Goal: Information Seeking & Learning: Learn about a topic

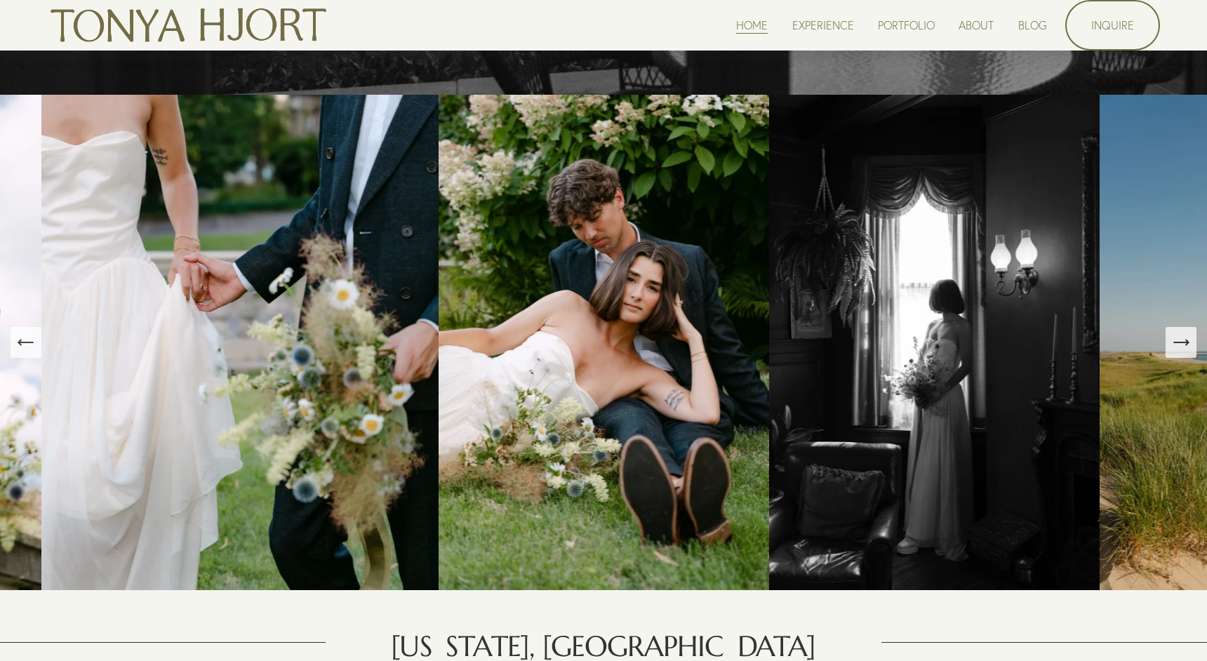
scroll to position [602, 0]
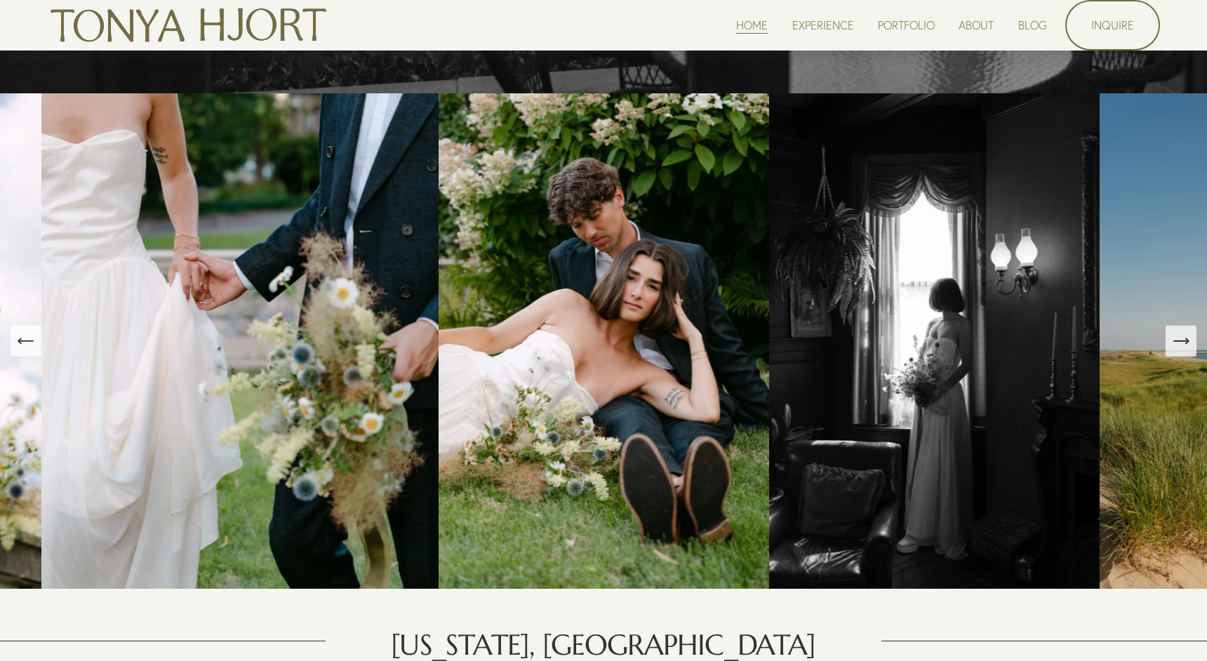
click at [1185, 345] on icon "Next Slide" at bounding box center [1181, 341] width 20 height 20
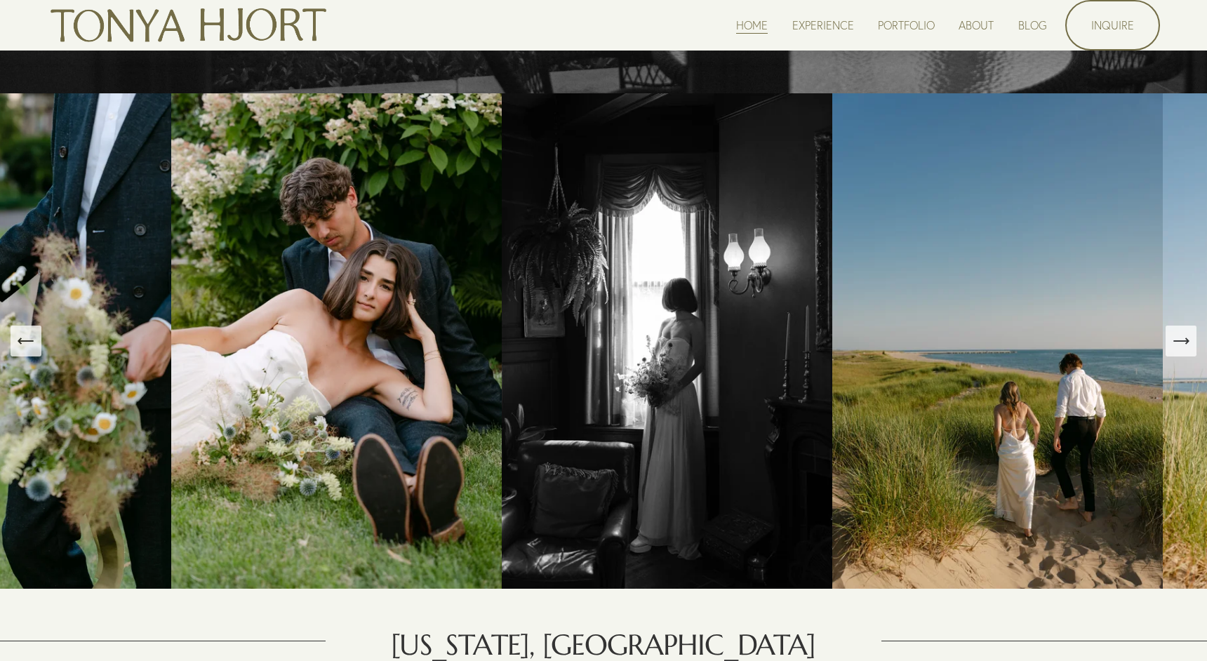
click at [1185, 345] on icon "Next Slide" at bounding box center [1181, 341] width 20 height 20
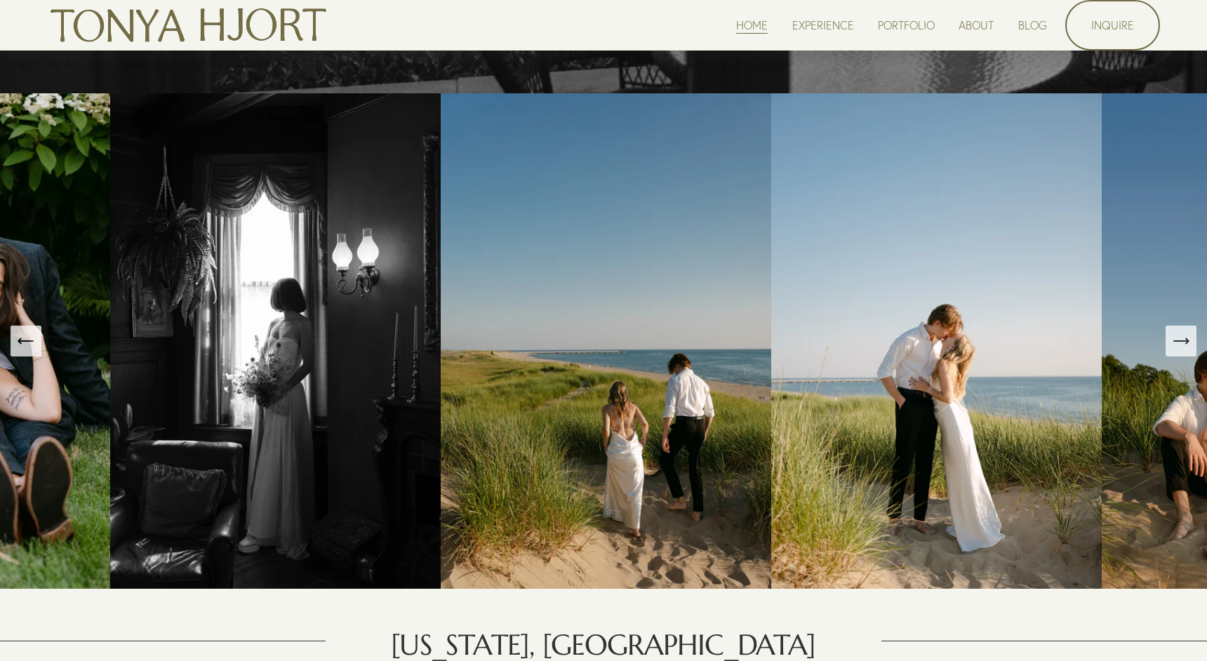
click at [1185, 345] on icon "Next Slide" at bounding box center [1181, 341] width 20 height 20
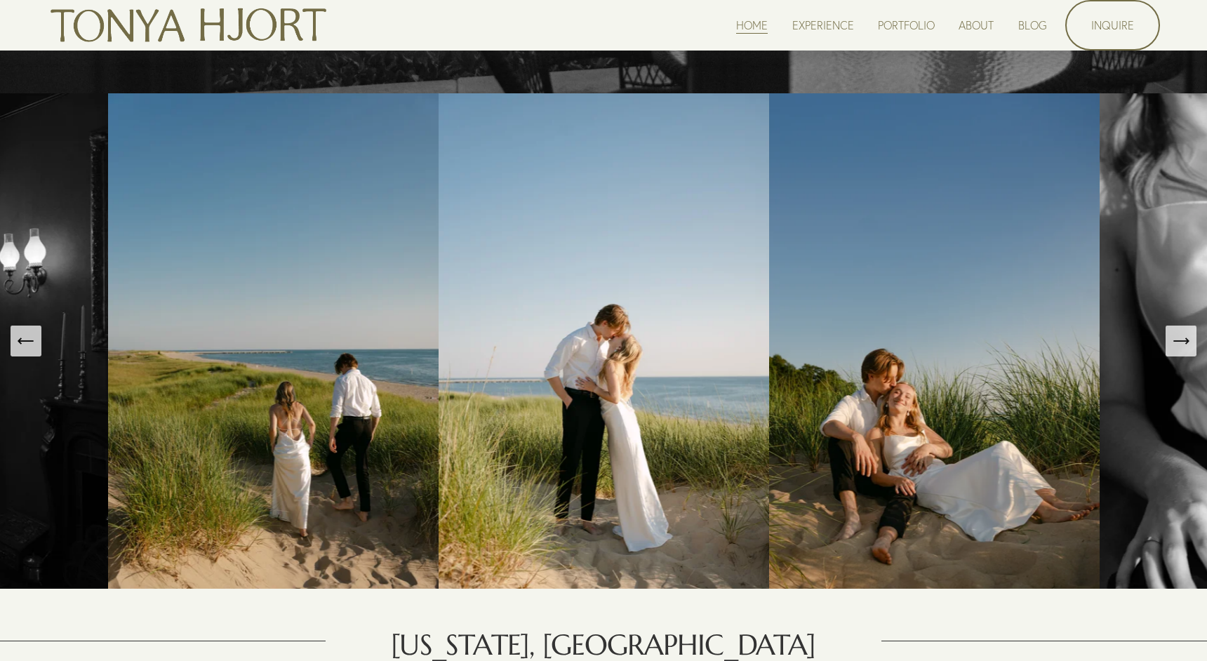
click at [1185, 346] on icon "Next Slide" at bounding box center [1181, 341] width 20 height 20
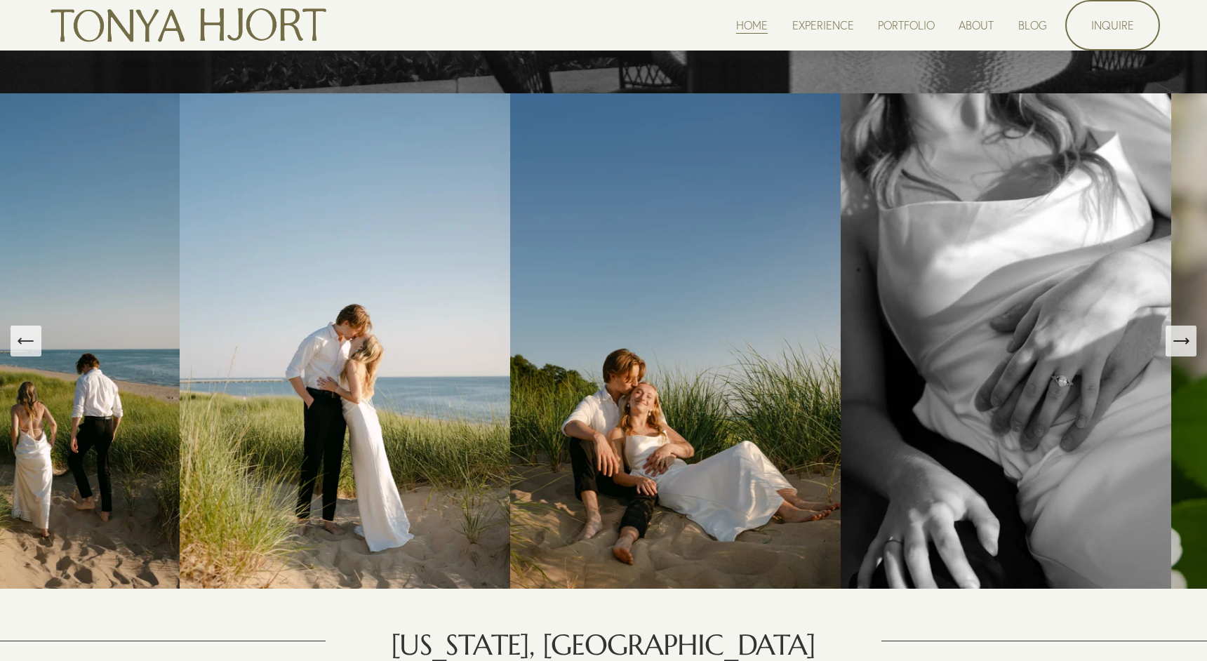
click at [1185, 346] on icon "Next Slide" at bounding box center [1181, 341] width 20 height 20
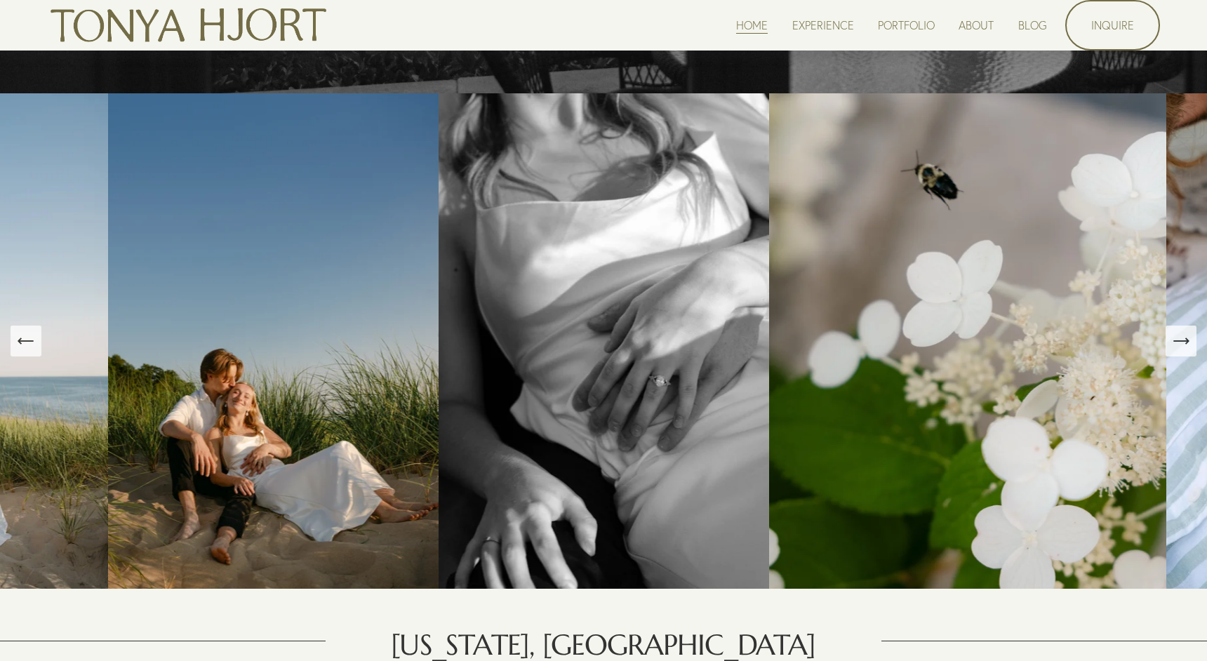
click at [1185, 347] on icon "Next Slide" at bounding box center [1181, 341] width 20 height 20
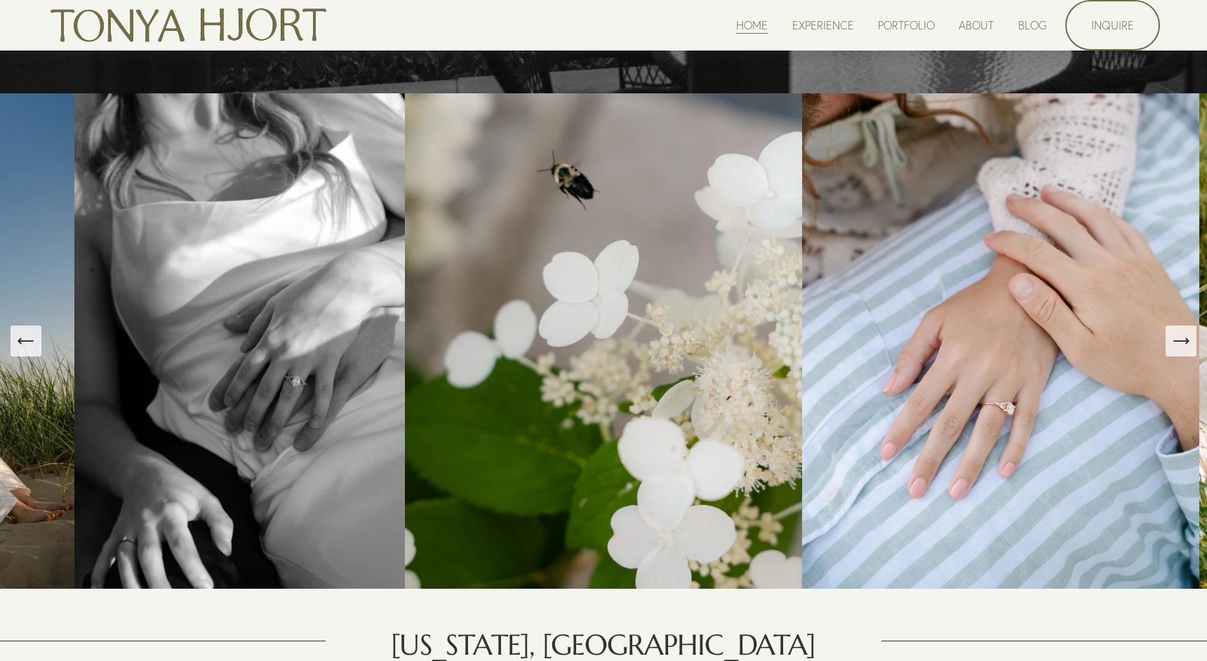
click at [1185, 347] on icon "Next Slide" at bounding box center [1181, 341] width 20 height 20
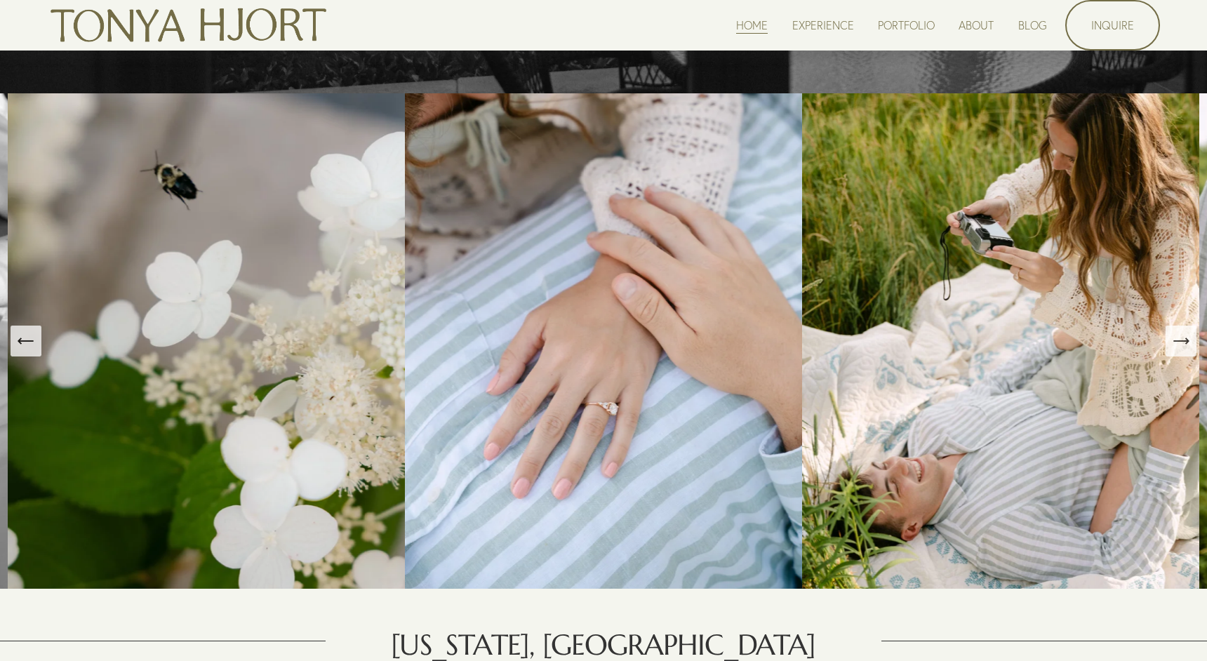
click at [1185, 348] on icon "Next Slide" at bounding box center [1181, 341] width 20 height 20
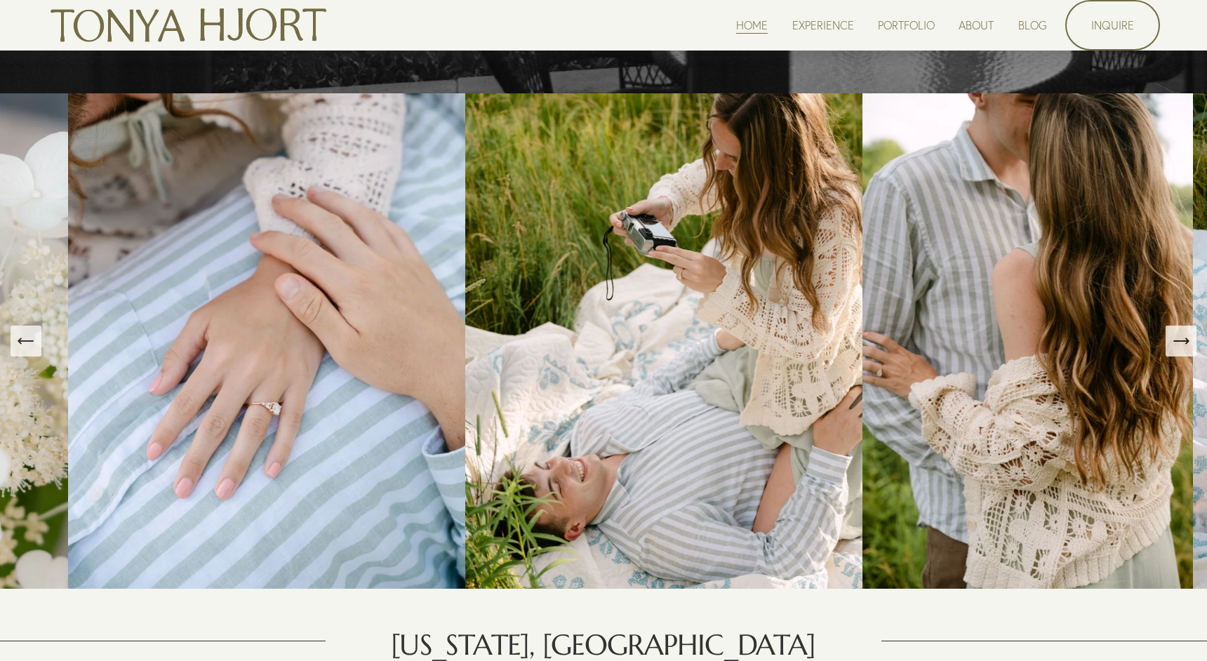
click at [1185, 348] on icon "Next Slide" at bounding box center [1181, 341] width 20 height 20
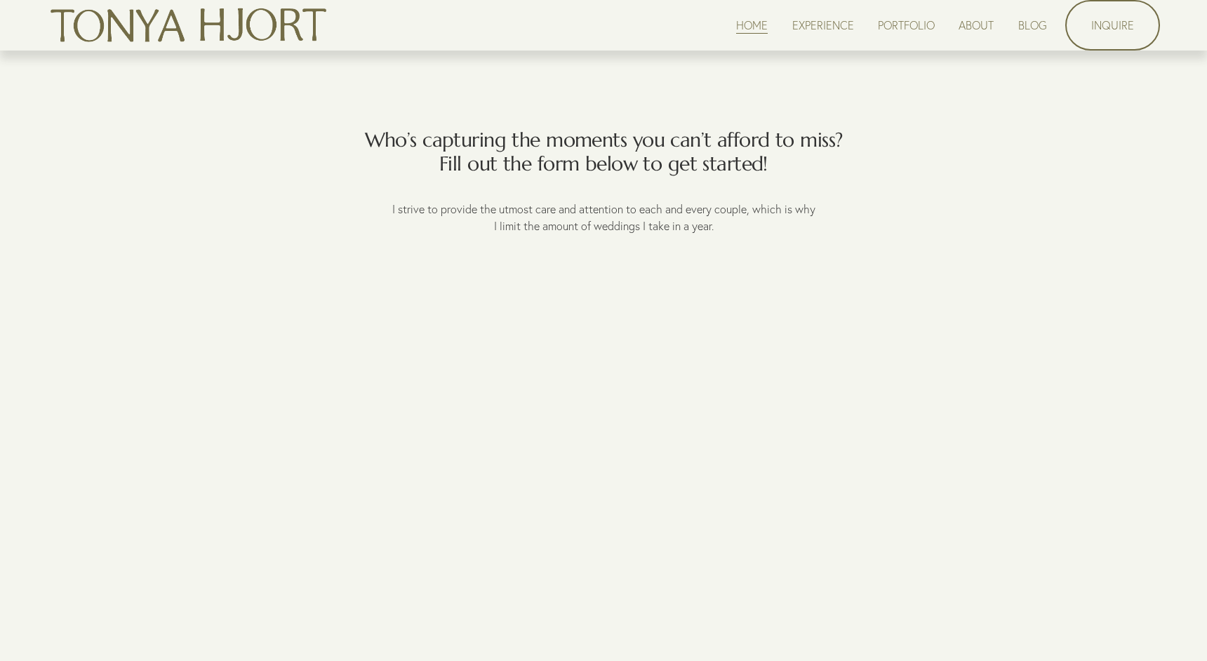
scroll to position [3324, 0]
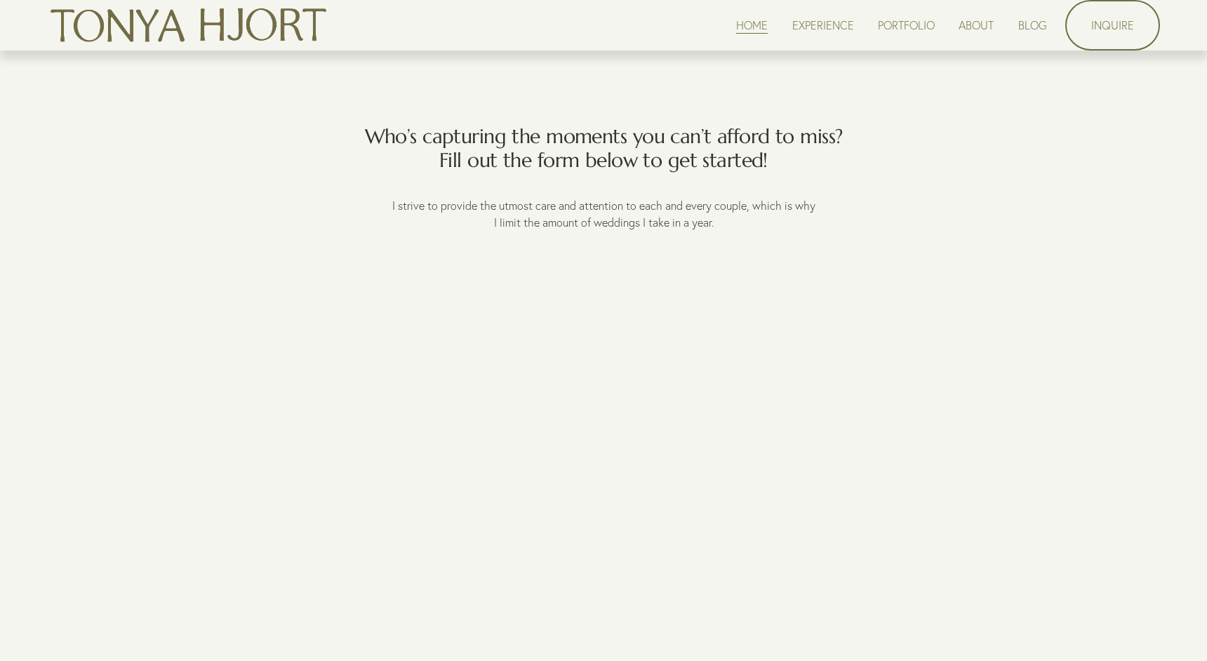
click at [848, 29] on link "EXPERIENCE" at bounding box center [823, 24] width 62 height 19
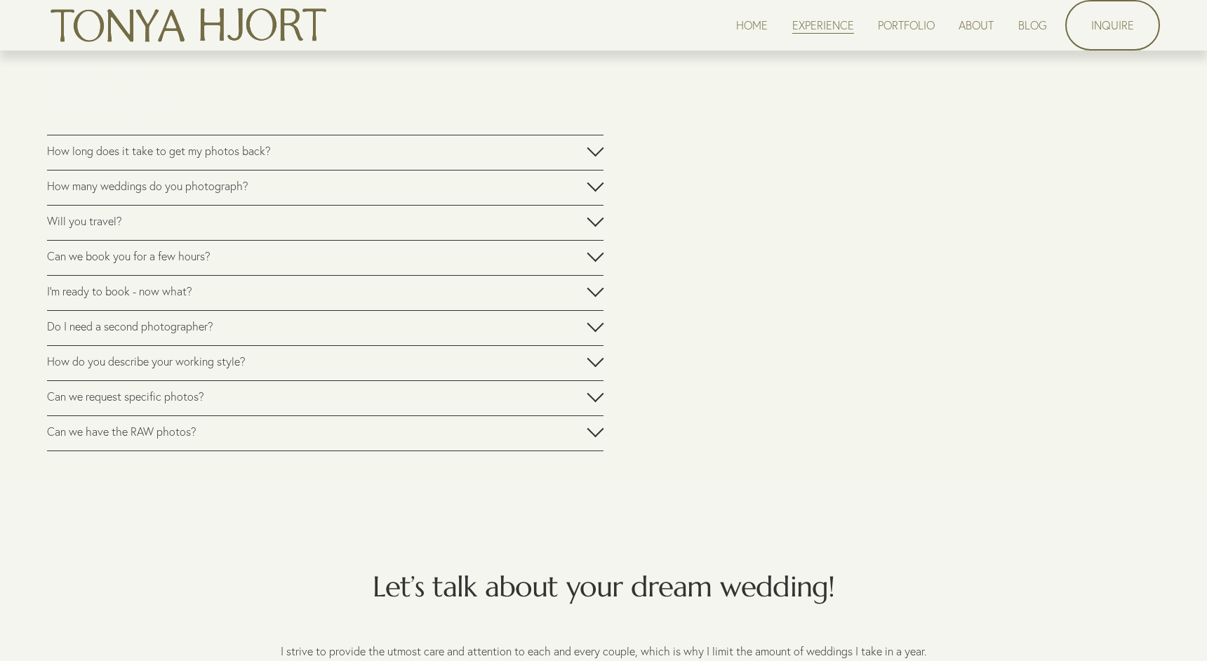
scroll to position [2531, 0]
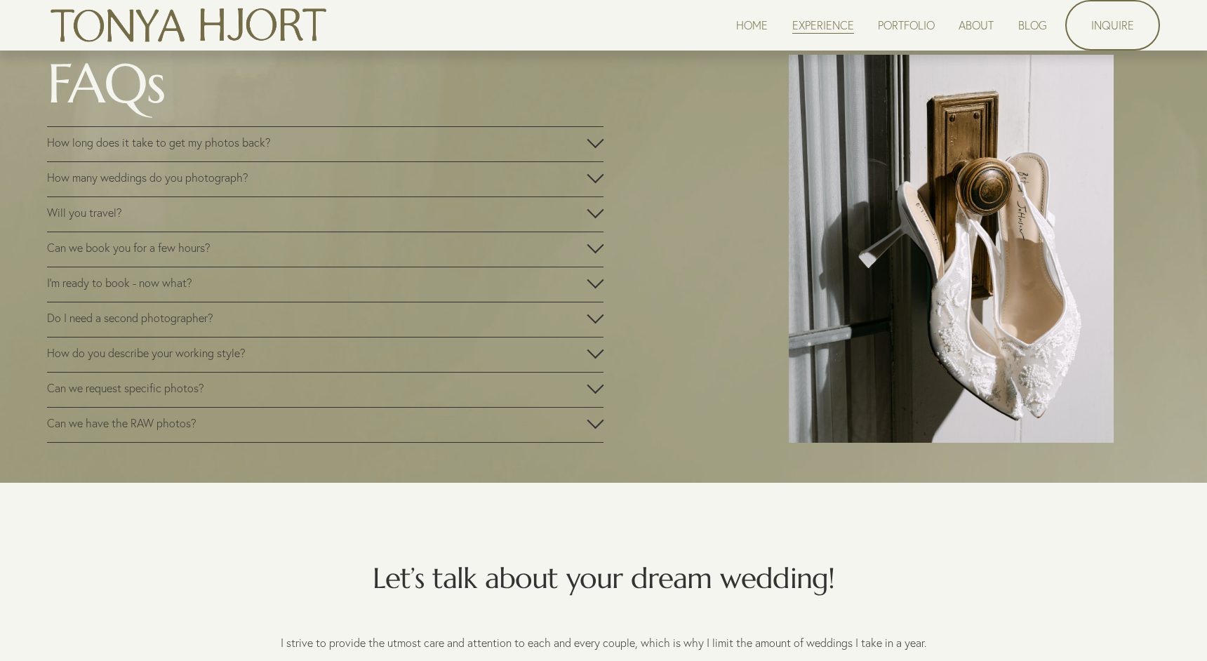
click at [512, 145] on span "How long does it take to get my photos back?" at bounding box center [317, 142] width 540 height 14
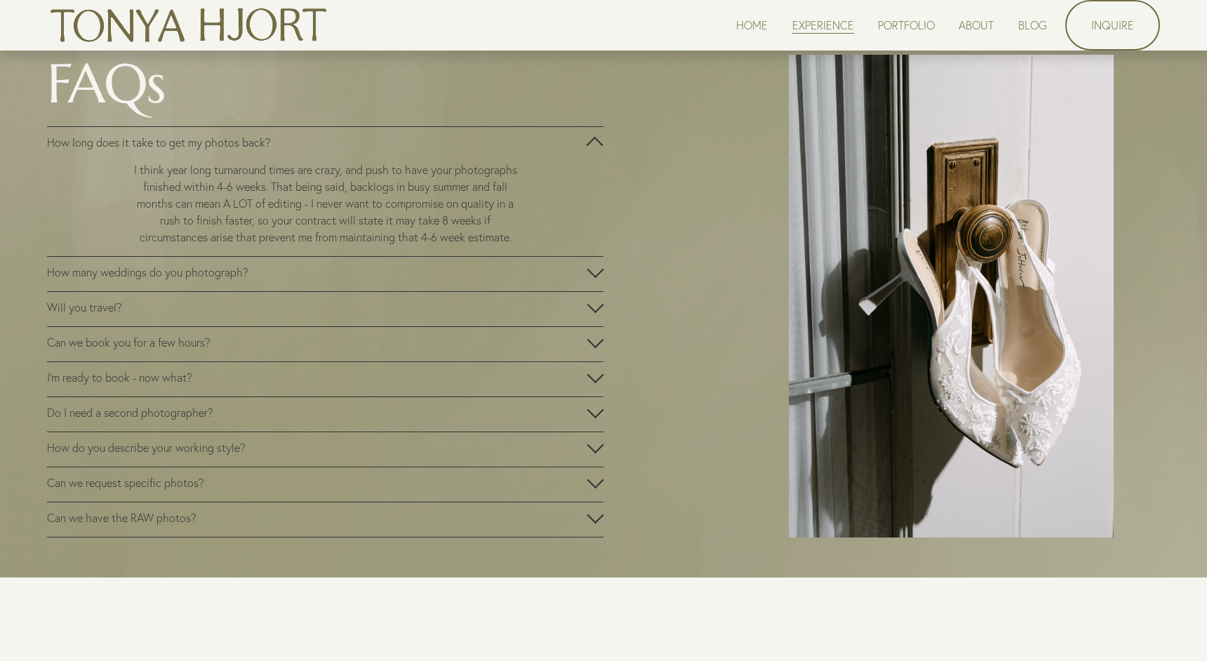
click at [361, 274] on span "How many weddings do you photograph?" at bounding box center [317, 272] width 540 height 14
click at [385, 309] on span "Will you travel?" at bounding box center [317, 307] width 540 height 14
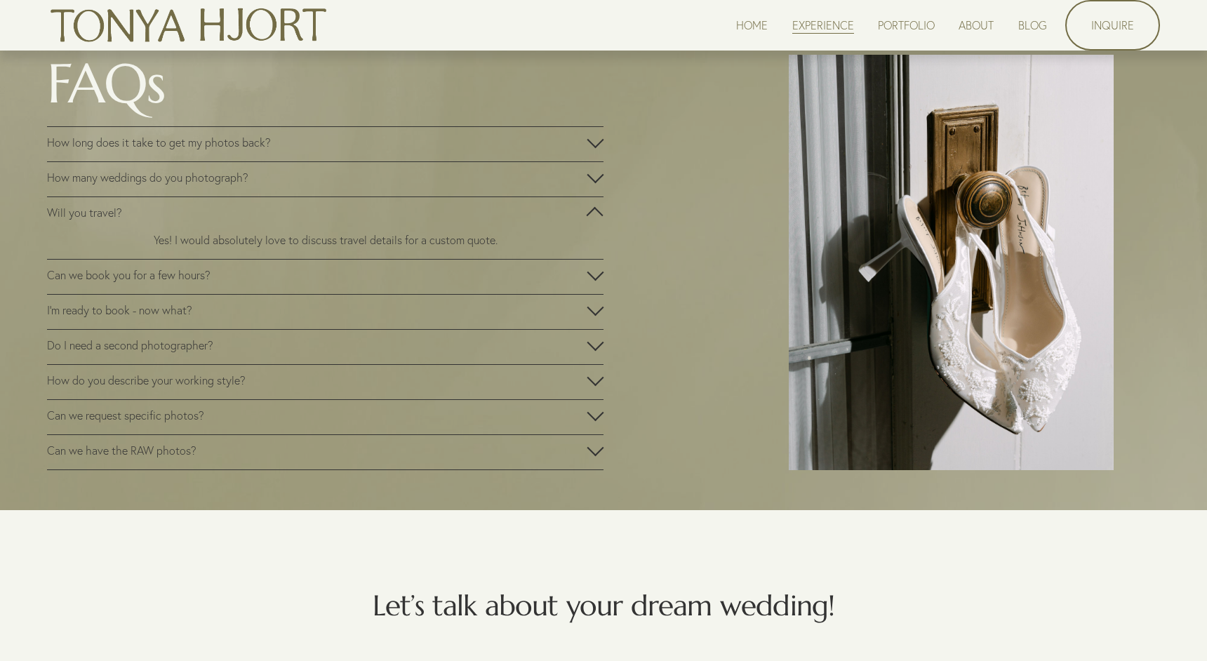
click at [422, 272] on span "Can we book you for a few hours?" at bounding box center [317, 275] width 540 height 14
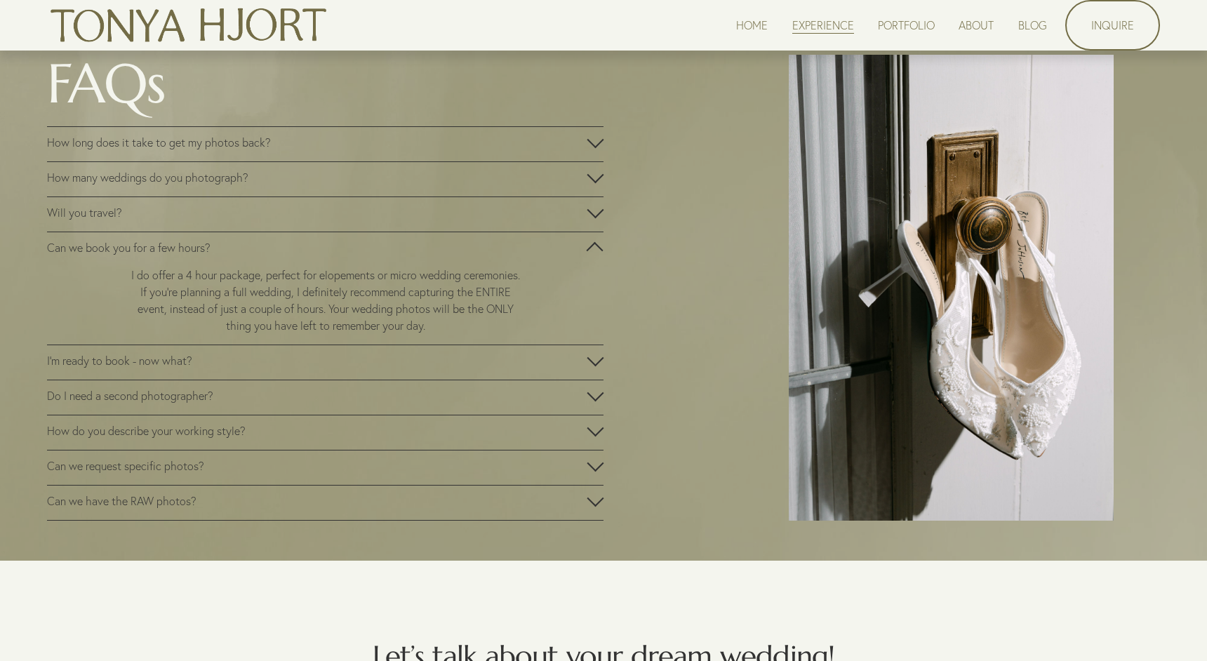
click at [414, 355] on span "I'm ready to book - now what?" at bounding box center [317, 361] width 540 height 14
click at [403, 385] on button "Do I need a second photographer?" at bounding box center [325, 397] width 556 height 34
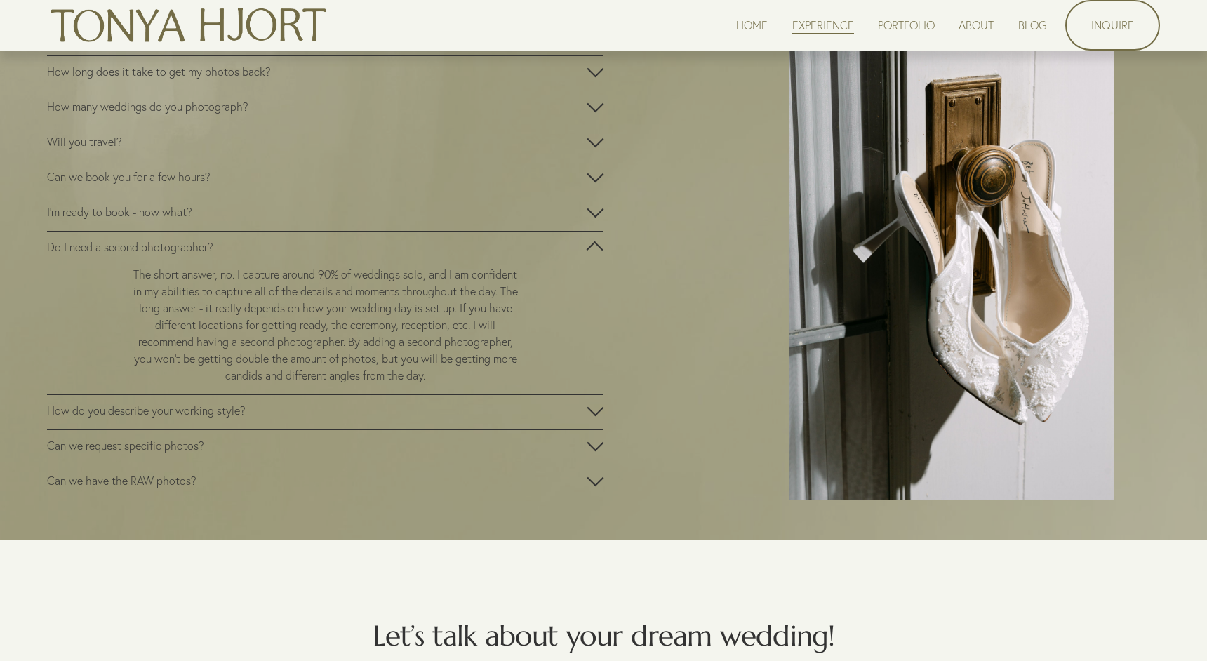
click at [533, 416] on span "How do you describe your working style?" at bounding box center [317, 410] width 540 height 14
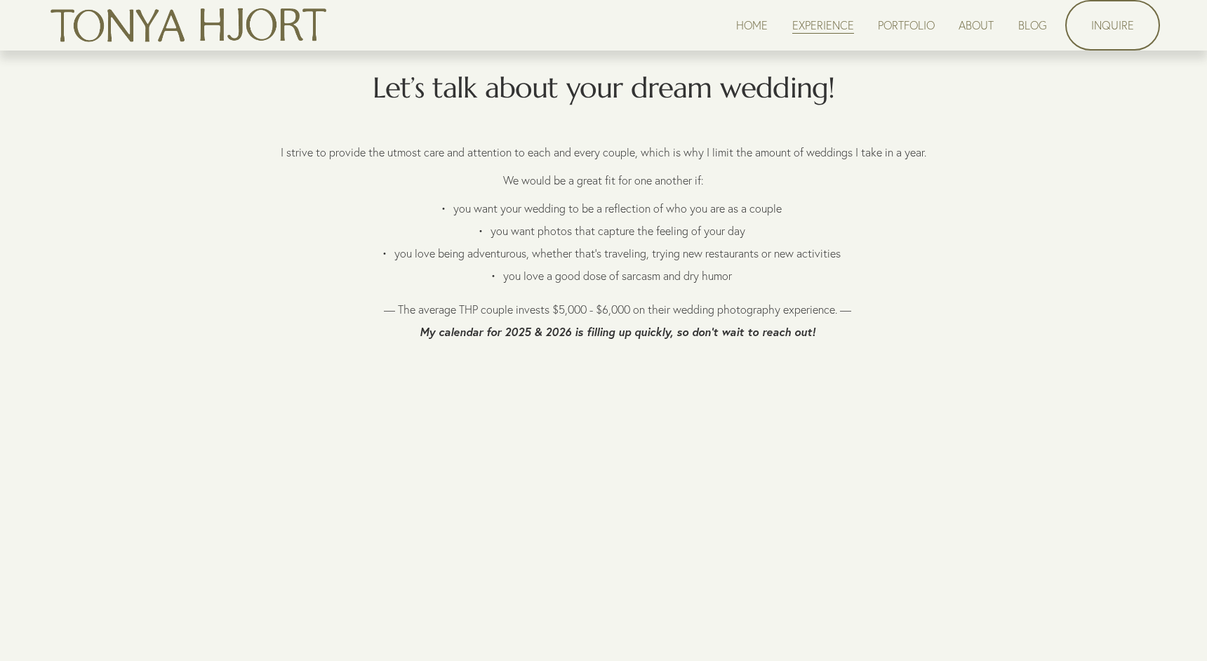
scroll to position [3180, 0]
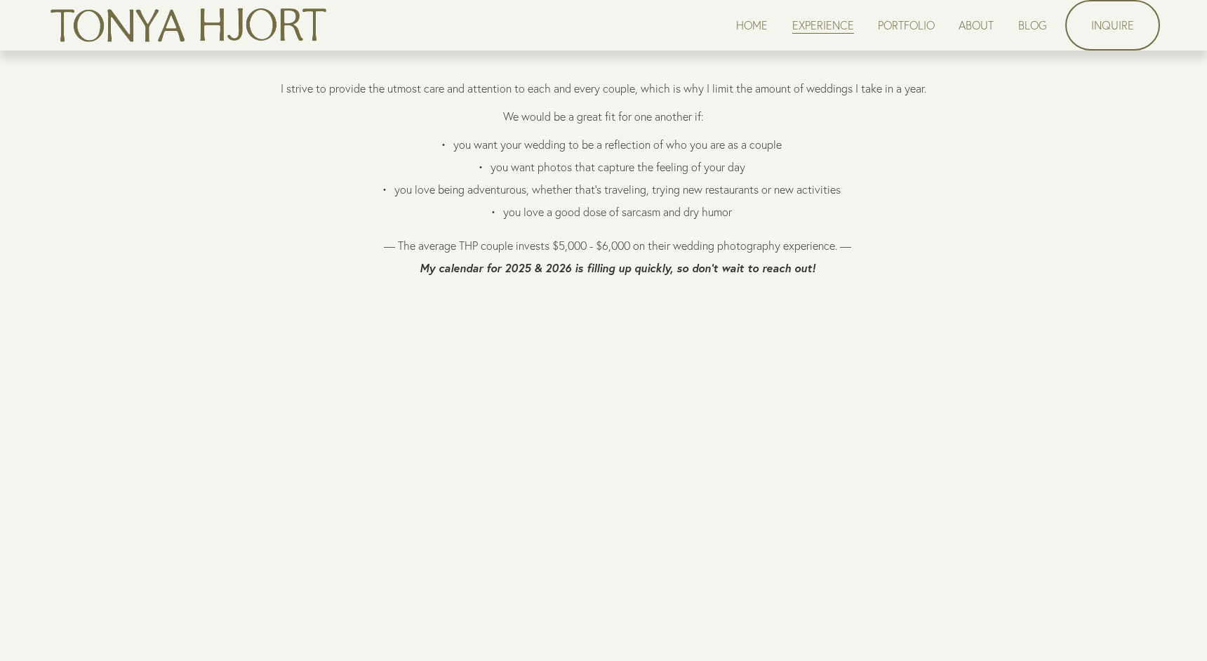
click at [914, 25] on link "PORTFOLIO" at bounding box center [906, 24] width 57 height 19
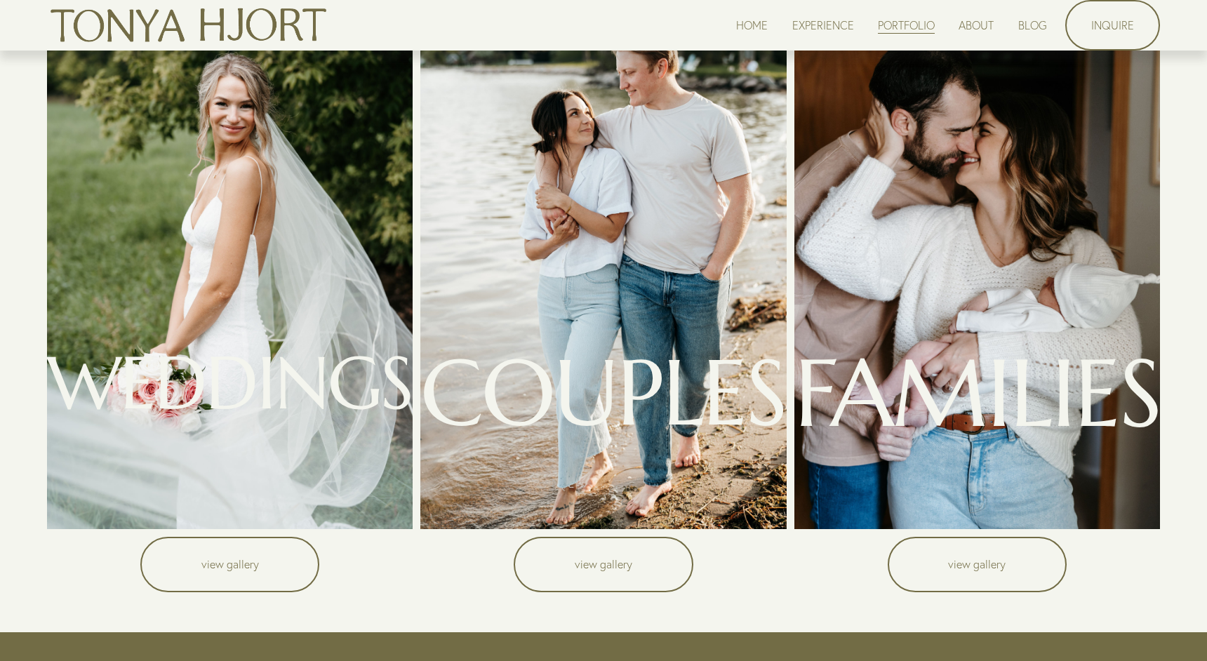
scroll to position [107, 0]
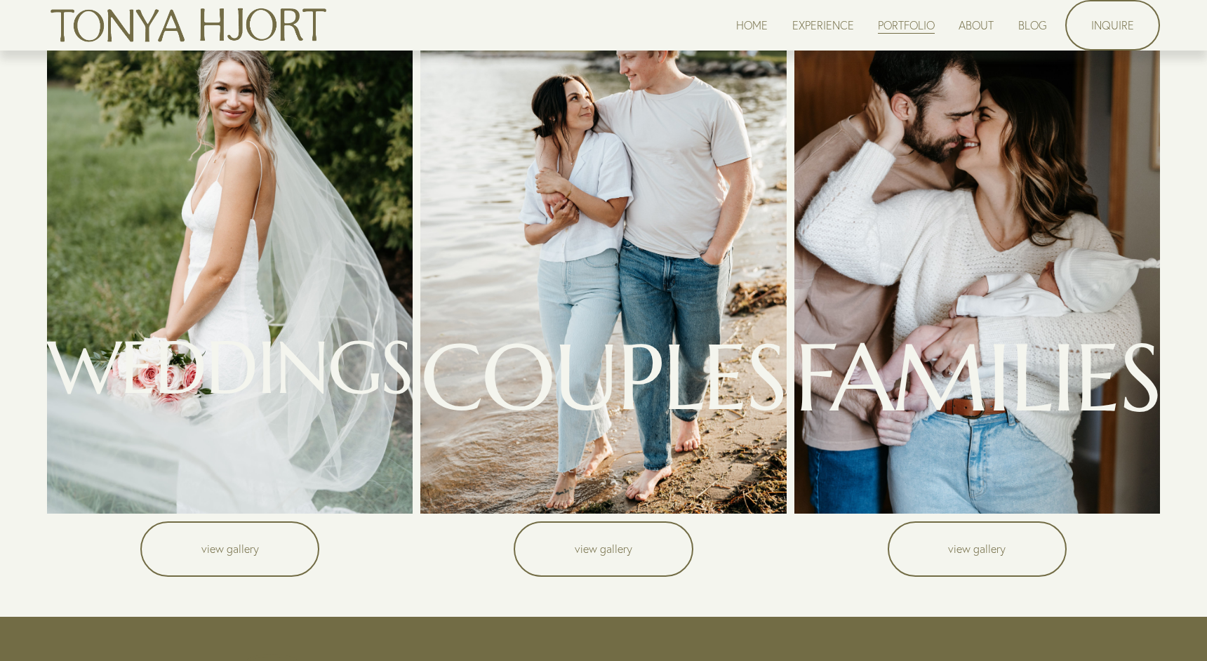
click at [191, 554] on link "view gallery" at bounding box center [229, 548] width 179 height 55
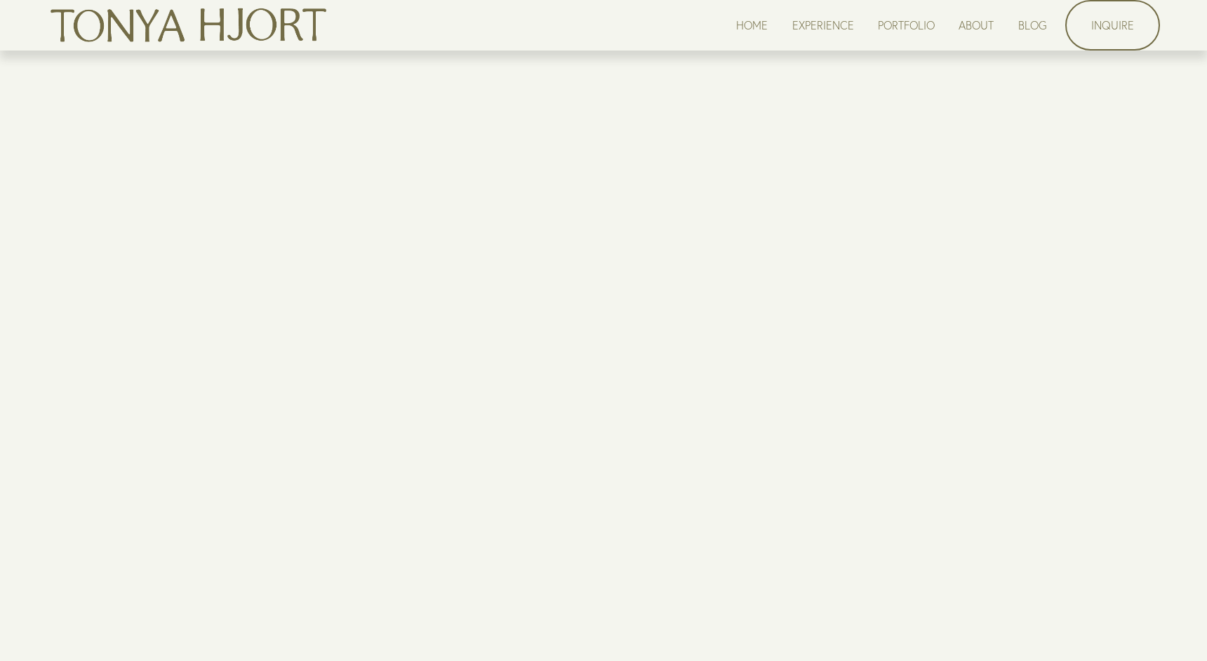
scroll to position [5736, 0]
